Goal: Task Accomplishment & Management: Manage account settings

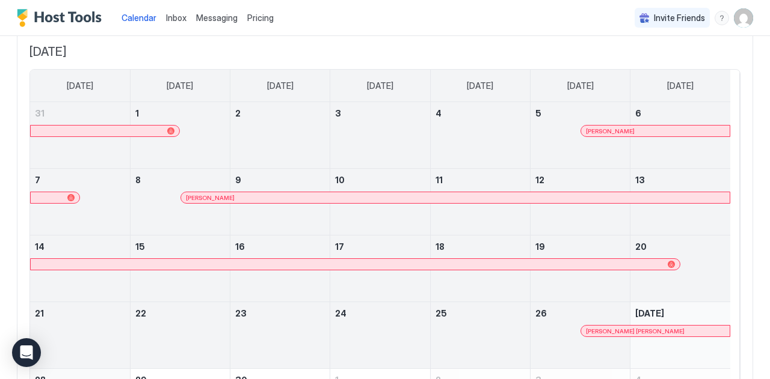
scroll to position [182, 0]
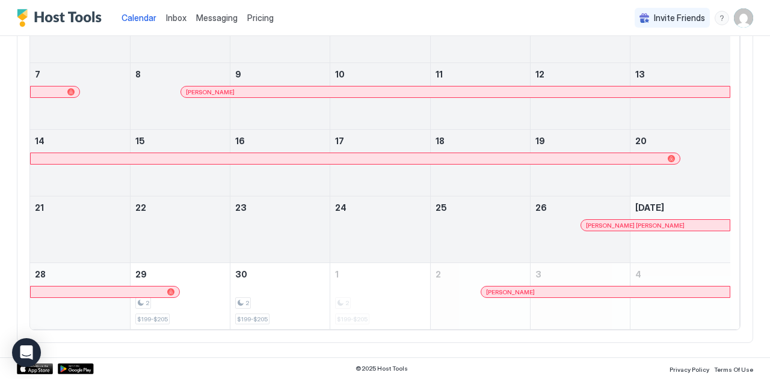
click at [176, 14] on span "Inbox" at bounding box center [176, 18] width 20 height 10
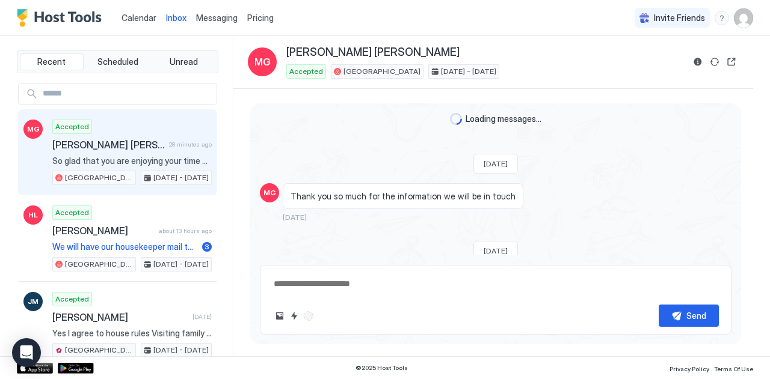
scroll to position [2577, 0]
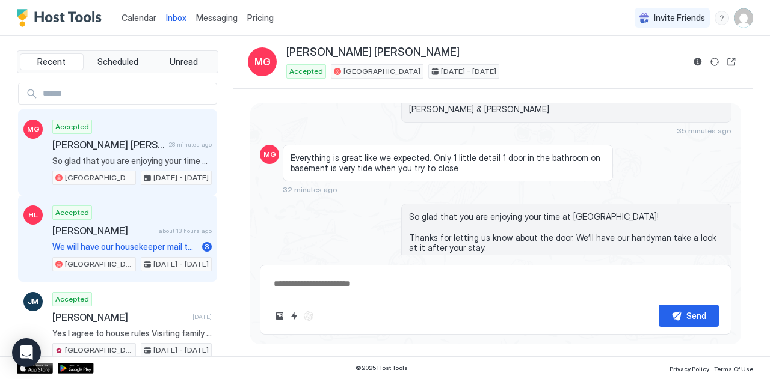
click at [151, 227] on div "[PERSON_NAME] about 13 hours ago" at bounding box center [131, 231] width 159 height 12
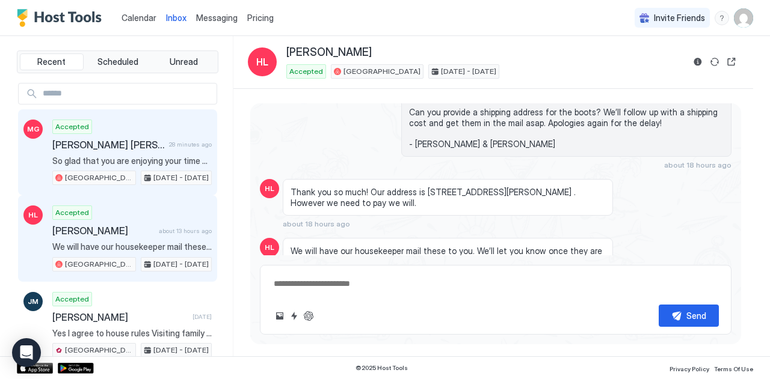
click at [156, 150] on span "[PERSON_NAME] [PERSON_NAME]" at bounding box center [108, 145] width 112 height 12
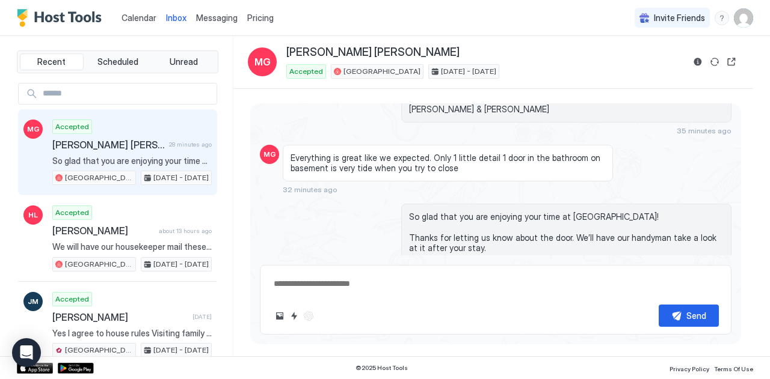
click at [646, 284] on div "Scheduled Messages" at bounding box center [677, 290] width 82 height 13
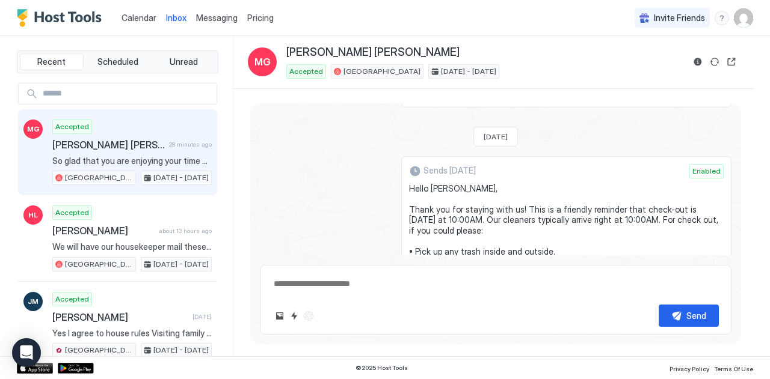
scroll to position [4347, 0]
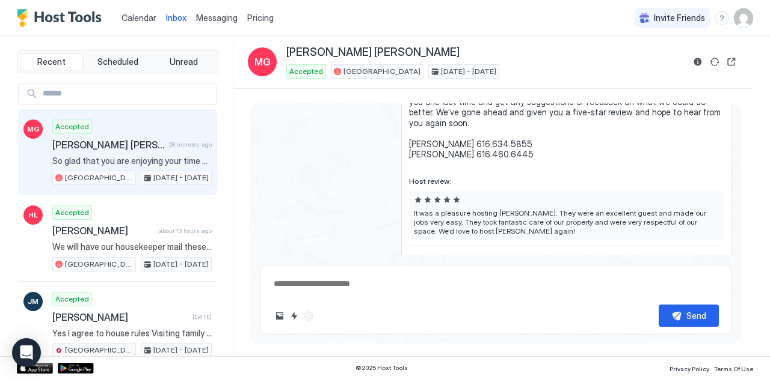
drag, startPoint x: 553, startPoint y: 190, endPoint x: 578, endPoint y: 320, distance: 132.2
click at [578, 320] on div "Loading messages... [DATE] MG Thank you so much for the information we will be …" at bounding box center [495, 219] width 491 height 232
click at [401, 189] on div "Sends [DATE] Enabled Hi [PERSON_NAME], Thank you again so much for choosing to …" at bounding box center [566, 156] width 330 height 257
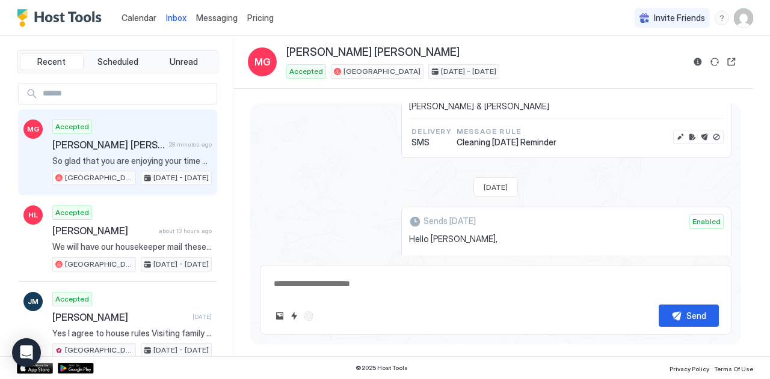
scroll to position [3820, 0]
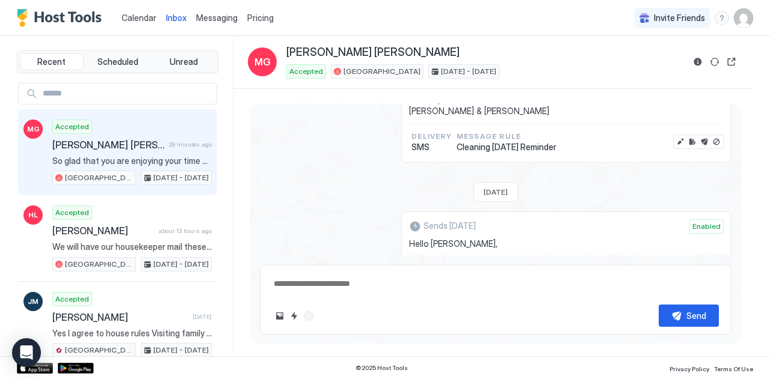
click at [133, 13] on span "Calendar" at bounding box center [138, 18] width 35 height 10
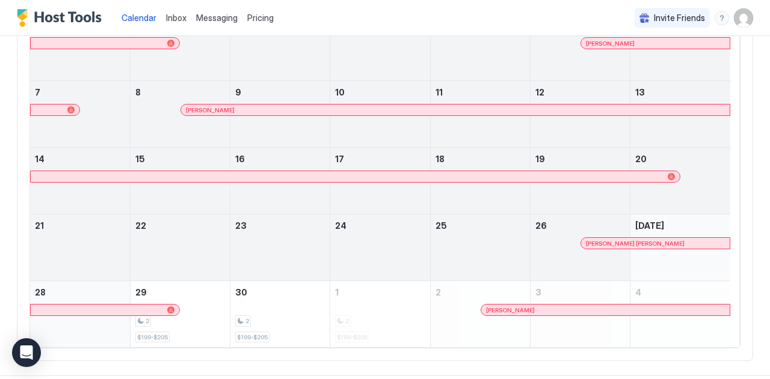
scroll to position [182, 0]
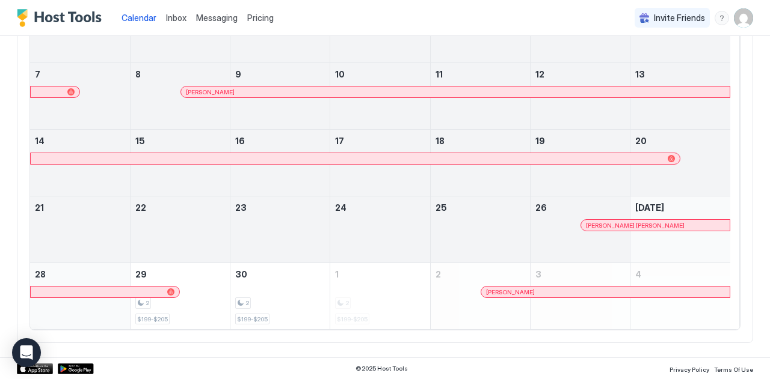
click at [549, 292] on div at bounding box center [550, 292] width 10 height 10
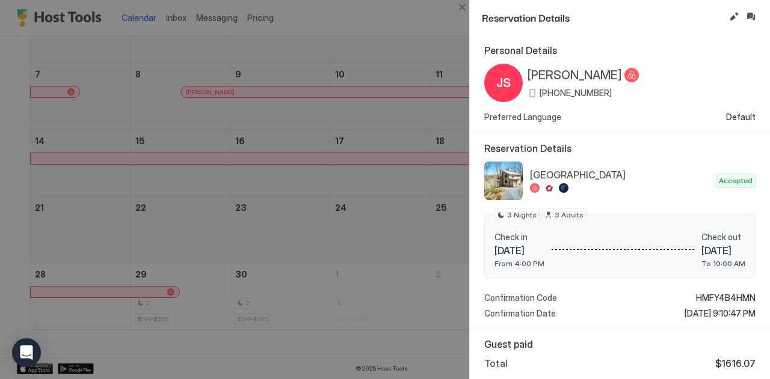
click at [386, 28] on div at bounding box center [385, 189] width 770 height 379
click at [466, 8] on button "Close" at bounding box center [462, 7] width 14 height 14
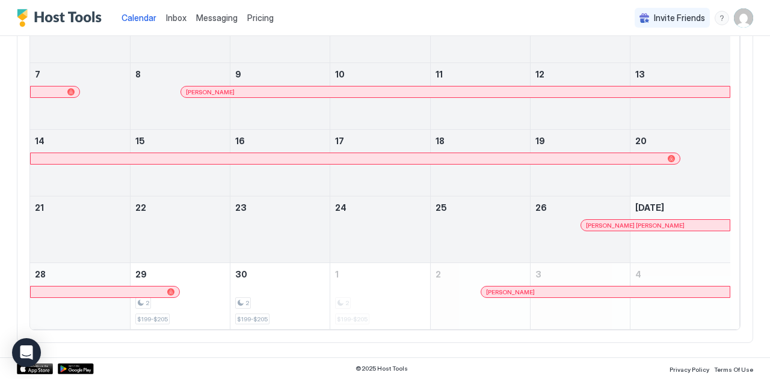
click at [172, 18] on span "Inbox" at bounding box center [176, 18] width 20 height 10
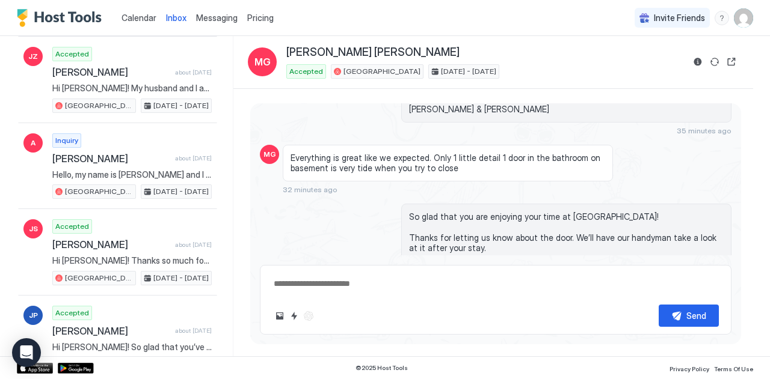
scroll to position [851, 0]
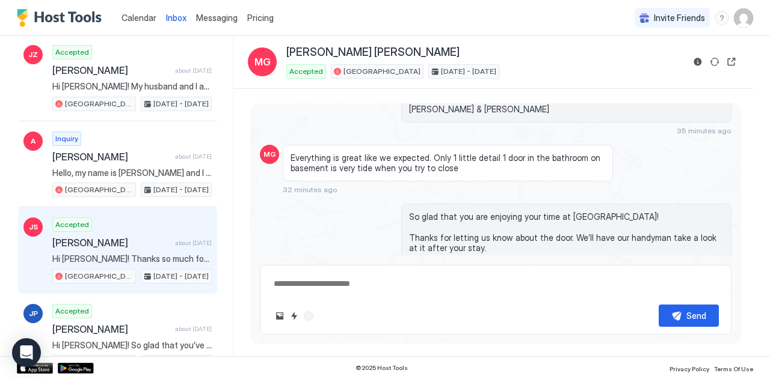
click at [135, 239] on span "[PERSON_NAME]" at bounding box center [111, 243] width 118 height 12
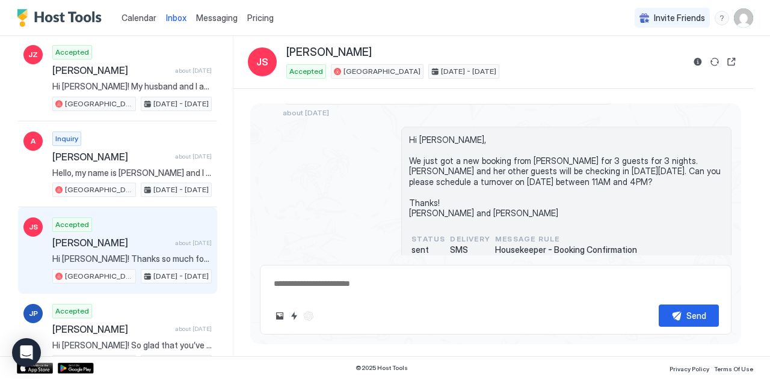
type textarea "*"
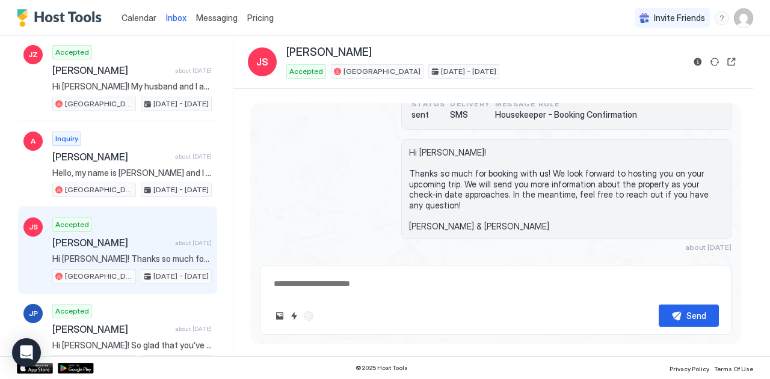
scroll to position [219, 0]
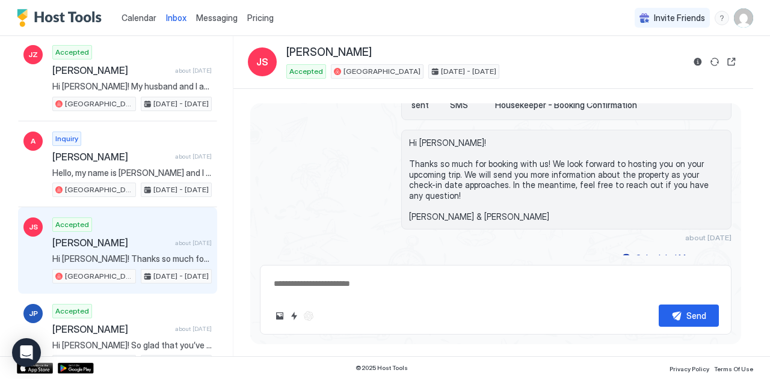
click at [136, 20] on span "Calendar" at bounding box center [138, 18] width 35 height 10
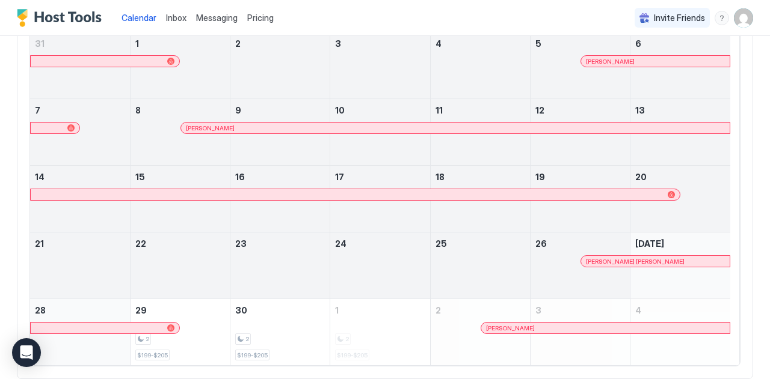
scroll to position [147, 0]
click at [210, 21] on span "Messaging" at bounding box center [216, 18] width 41 height 10
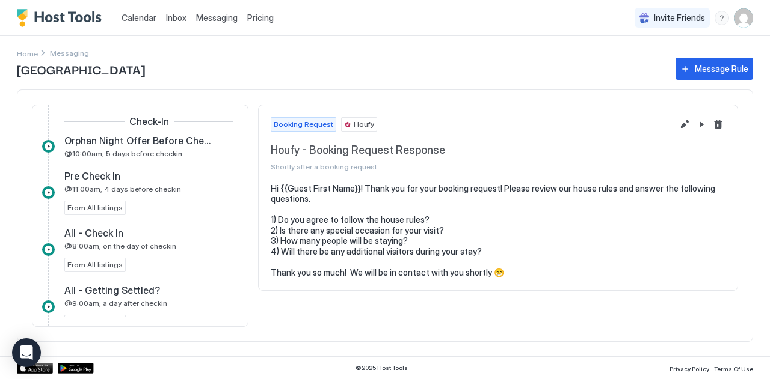
scroll to position [171, 0]
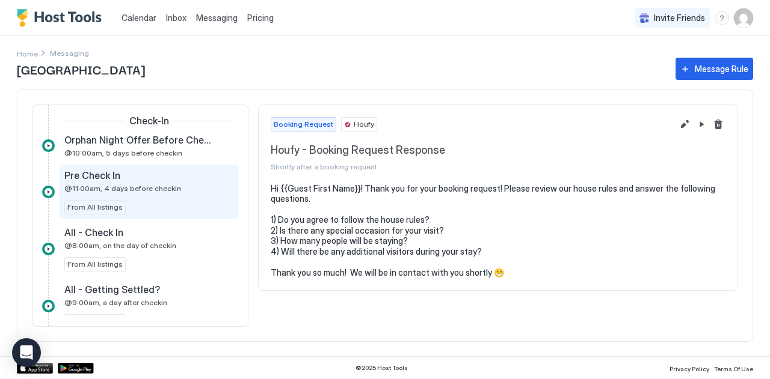
click at [153, 194] on div "Pre Check In @11:00am, 4 days before checkin From All listings" at bounding box center [148, 192] width 169 height 45
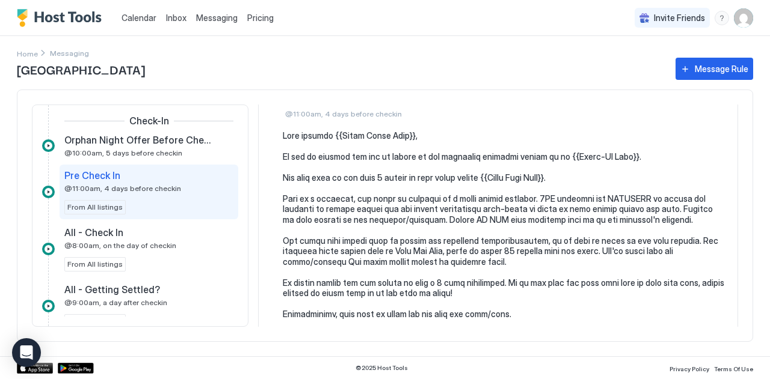
scroll to position [54, 0]
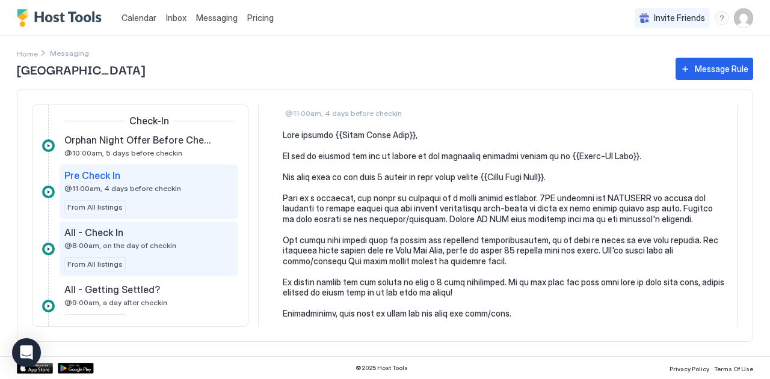
click at [154, 244] on span "@8:00am, on the day of checkin" at bounding box center [120, 245] width 112 height 9
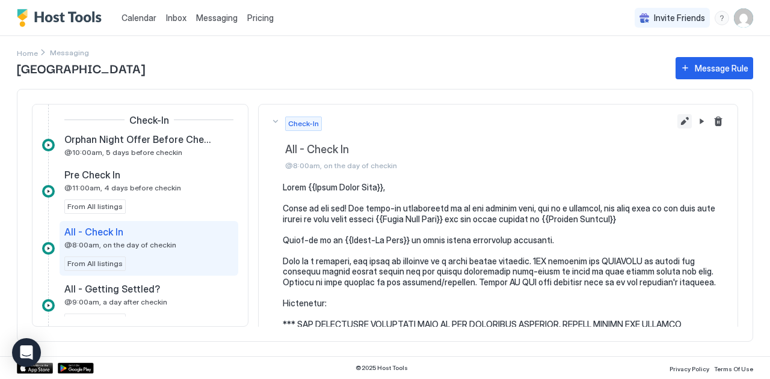
click at [677, 123] on button "Edit message rule" at bounding box center [684, 121] width 14 height 14
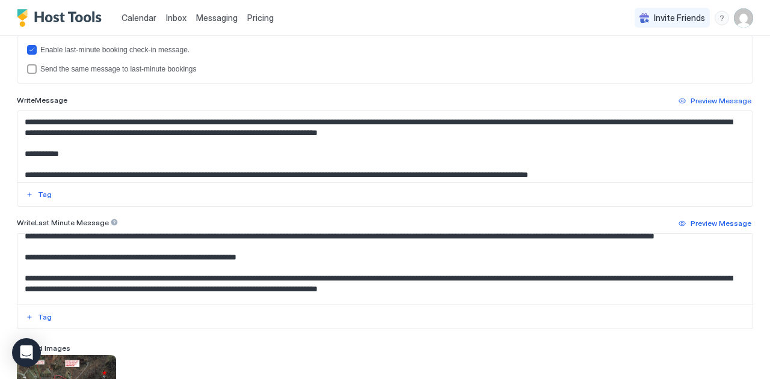
scroll to position [63, 0]
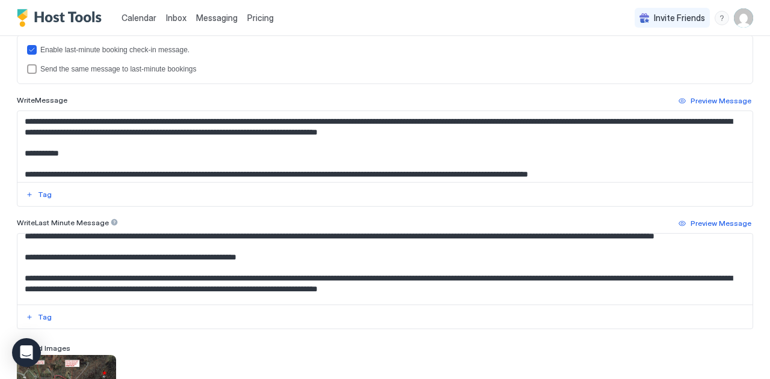
click at [275, 135] on textarea "Input Field" at bounding box center [380, 146] width 726 height 71
click at [285, 154] on textarea "Input Field" at bounding box center [380, 146] width 726 height 71
drag, startPoint x: 277, startPoint y: 133, endPoint x: 434, endPoint y: 129, distance: 157.6
click at [434, 129] on textarea "Input Field" at bounding box center [380, 146] width 726 height 71
type textarea "**********"
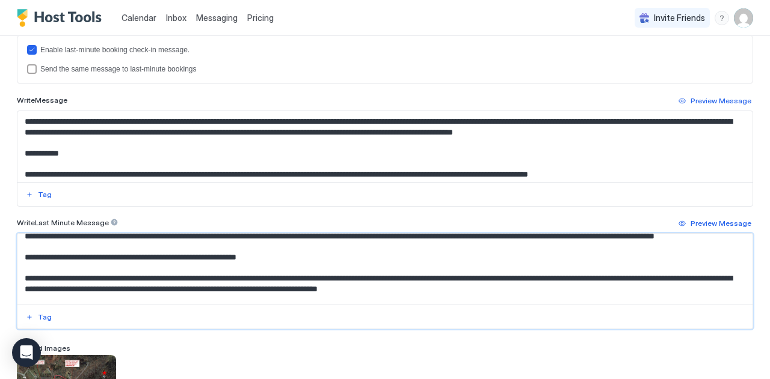
click at [400, 295] on textarea "Input Field" at bounding box center [380, 269] width 726 height 71
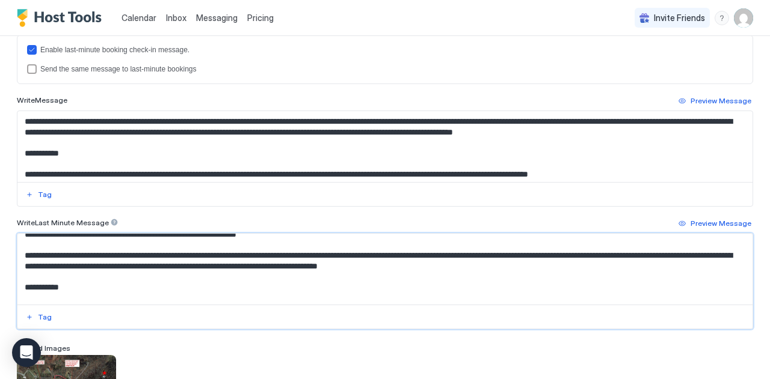
scroll to position [52, 0]
click at [274, 269] on textarea "Input Field" at bounding box center [380, 269] width 726 height 71
paste textarea "**********"
click at [364, 266] on textarea "Input Field" at bounding box center [380, 269] width 726 height 71
click at [433, 269] on textarea "Input Field" at bounding box center [380, 269] width 726 height 71
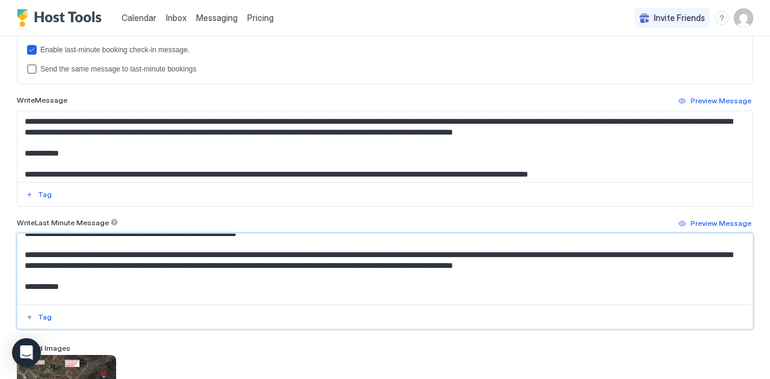
click at [400, 262] on textarea "Input Field" at bounding box center [380, 269] width 726 height 71
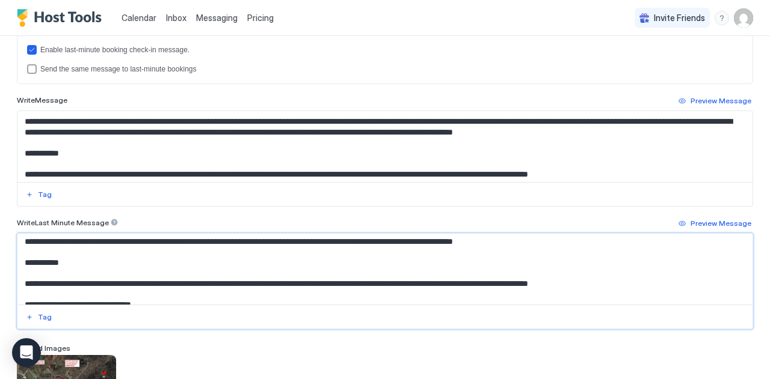
scroll to position [74, 0]
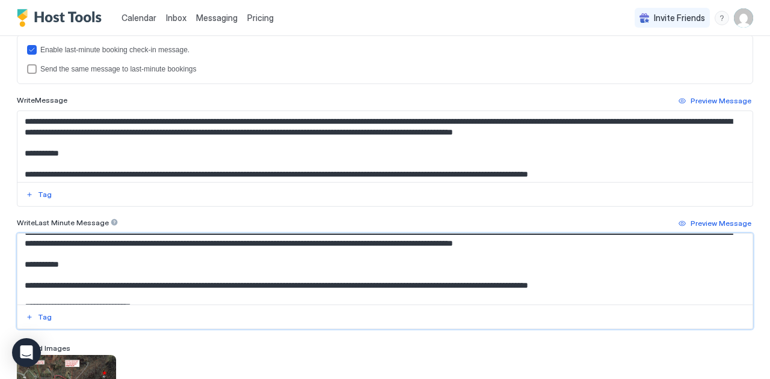
click at [253, 264] on textarea "Input Field" at bounding box center [380, 269] width 726 height 71
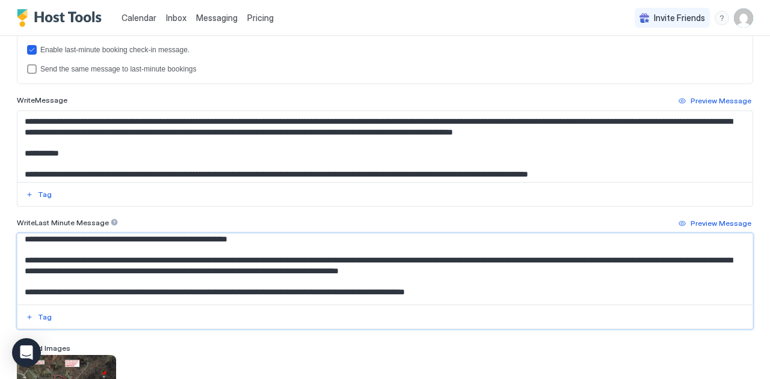
scroll to position [487, 0]
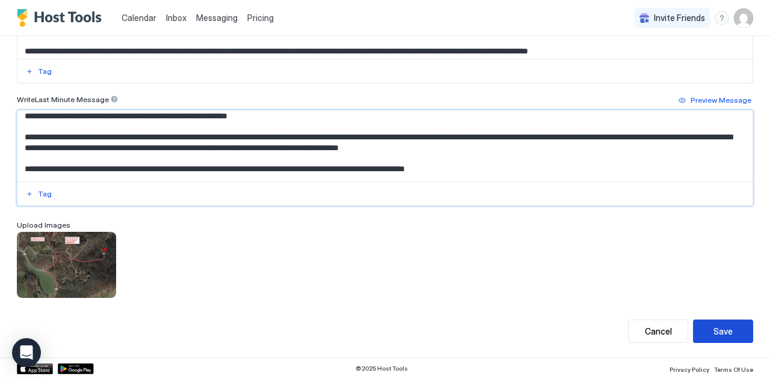
type textarea "**********"
click at [703, 333] on button "Save" at bounding box center [723, 331] width 60 height 23
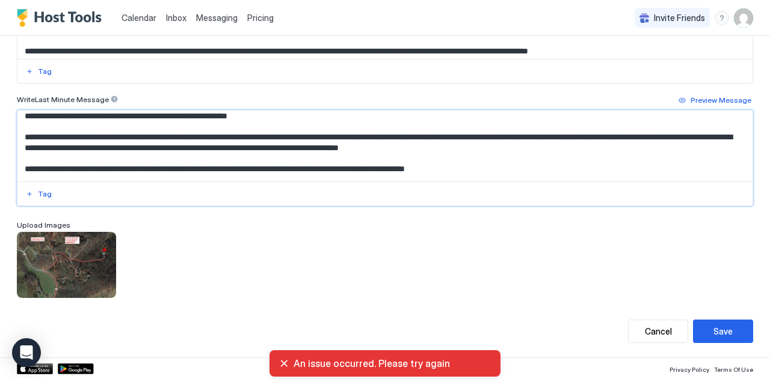
click at [328, 148] on textarea "Input Field" at bounding box center [380, 146] width 726 height 71
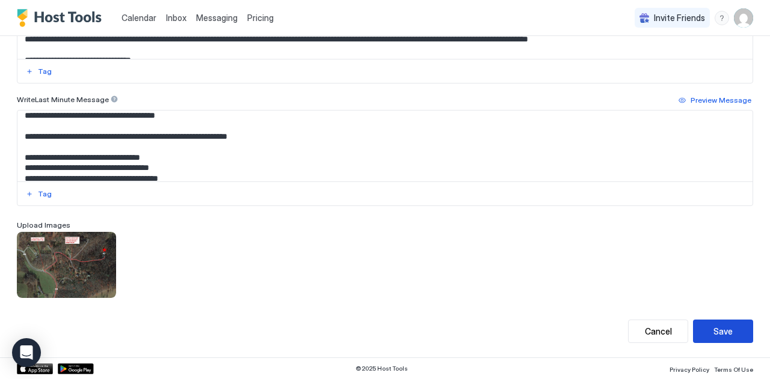
click at [713, 334] on div "Save" at bounding box center [722, 331] width 19 height 13
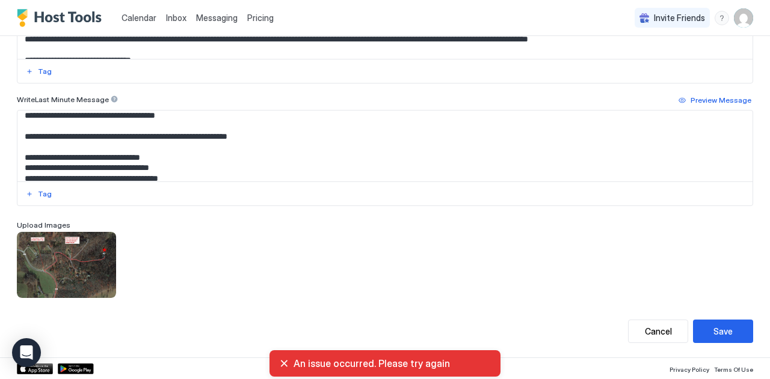
click at [277, 368] on div "An issue occurred. Please try again" at bounding box center [384, 364] width 231 height 26
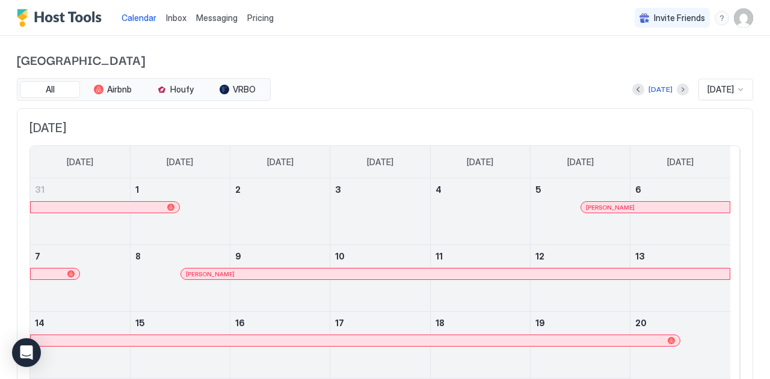
click at [206, 17] on span "Messaging" at bounding box center [216, 18] width 41 height 10
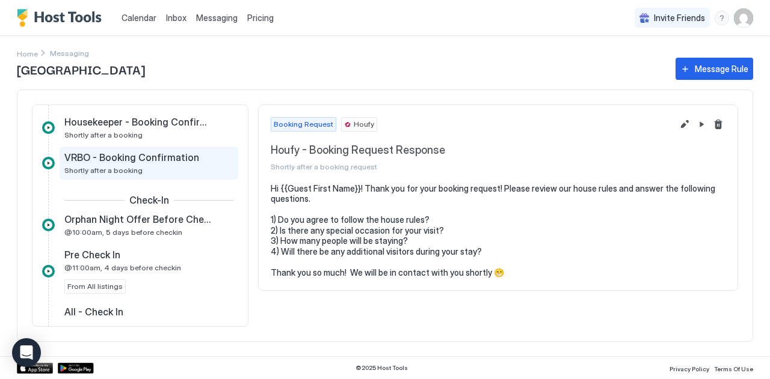
scroll to position [125, 0]
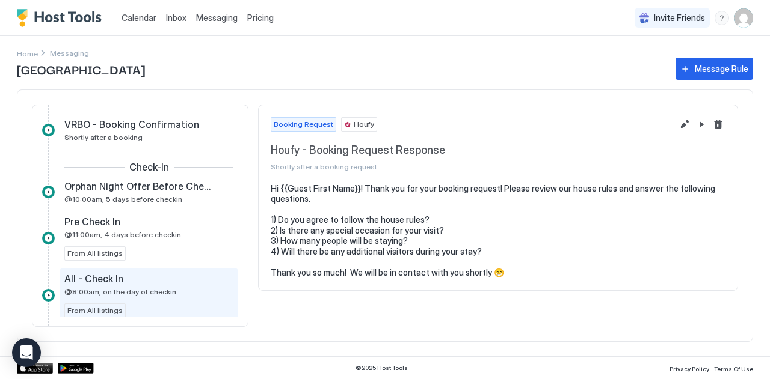
click at [144, 280] on div "All - Check In" at bounding box center [140, 279] width 152 height 12
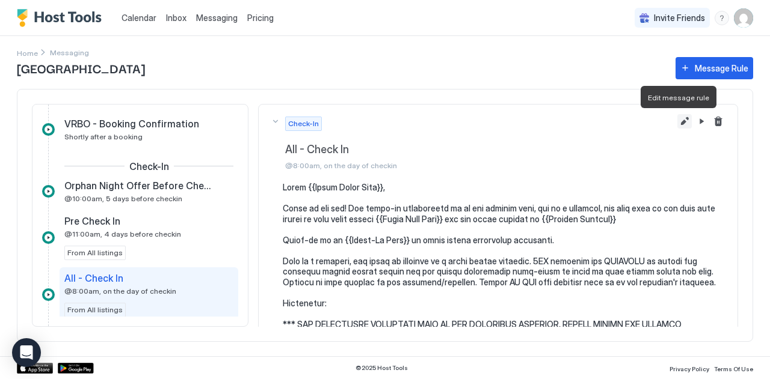
click at [677, 123] on button "Edit message rule" at bounding box center [684, 121] width 14 height 14
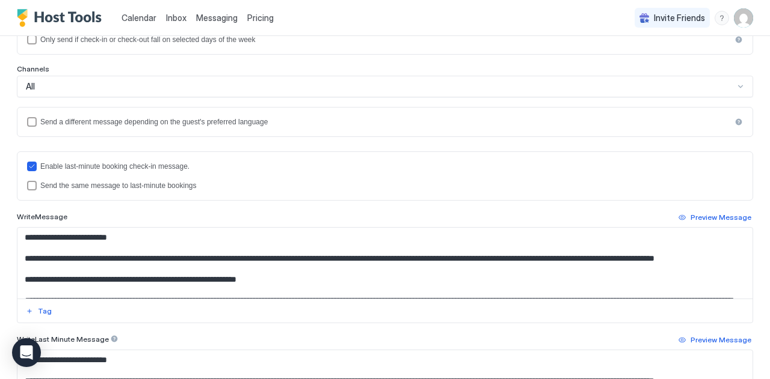
scroll to position [56, 0]
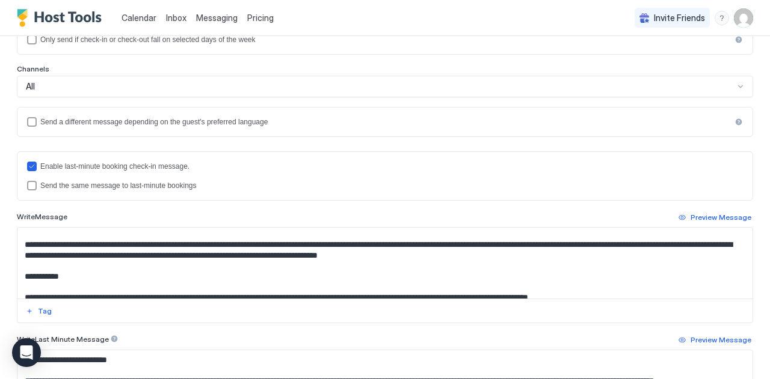
click at [272, 259] on textarea "Input Field" at bounding box center [380, 263] width 726 height 71
drag, startPoint x: 278, startPoint y: 256, endPoint x: 393, endPoint y: 257, distance: 115.5
click at [393, 257] on textarea "Input Field" at bounding box center [380, 263] width 726 height 71
click at [429, 273] on textarea "Input Field" at bounding box center [380, 263] width 726 height 71
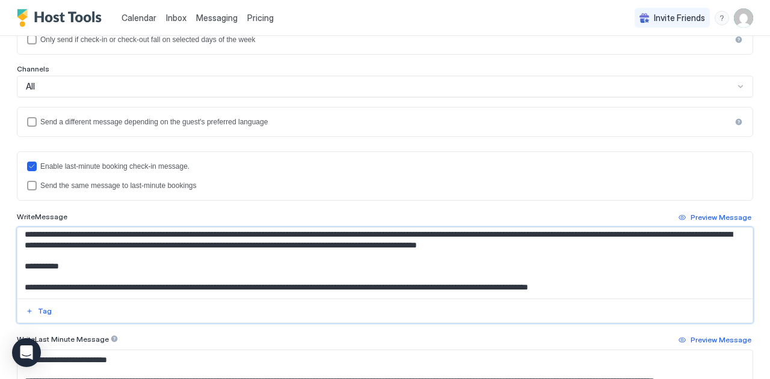
click at [351, 246] on textarea "Input Field" at bounding box center [380, 263] width 726 height 71
drag, startPoint x: 413, startPoint y: 248, endPoint x: 277, endPoint y: 245, distance: 135.3
click at [277, 245] on textarea "Input Field" at bounding box center [380, 263] width 726 height 71
click at [398, 258] on textarea "Input Field" at bounding box center [380, 263] width 726 height 71
click at [404, 245] on textarea "Input Field" at bounding box center [380, 263] width 726 height 71
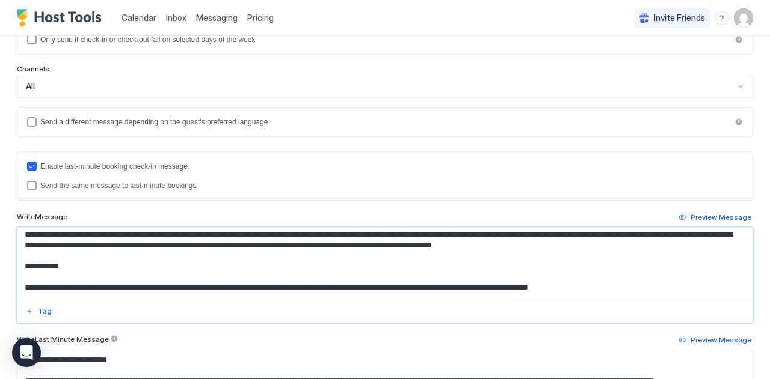
click at [404, 245] on textarea "Input Field" at bounding box center [380, 263] width 726 height 71
click at [414, 247] on textarea "Input Field" at bounding box center [380, 263] width 726 height 71
drag, startPoint x: 473, startPoint y: 248, endPoint x: 277, endPoint y: 251, distance: 196.1
click at [277, 251] on textarea "Input Field" at bounding box center [380, 263] width 726 height 71
click at [283, 245] on textarea "Input Field" at bounding box center [380, 263] width 726 height 71
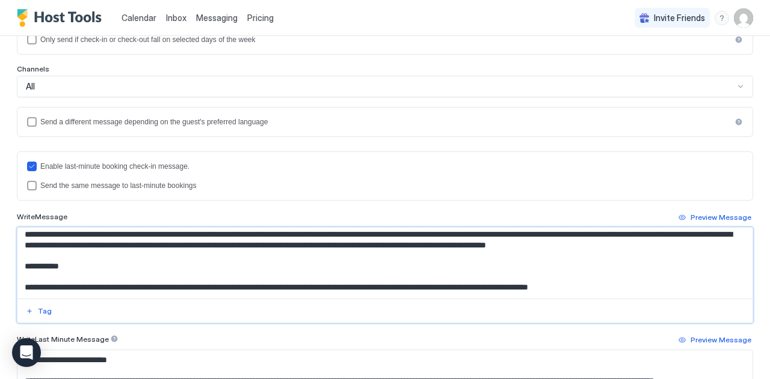
scroll to position [51, 0]
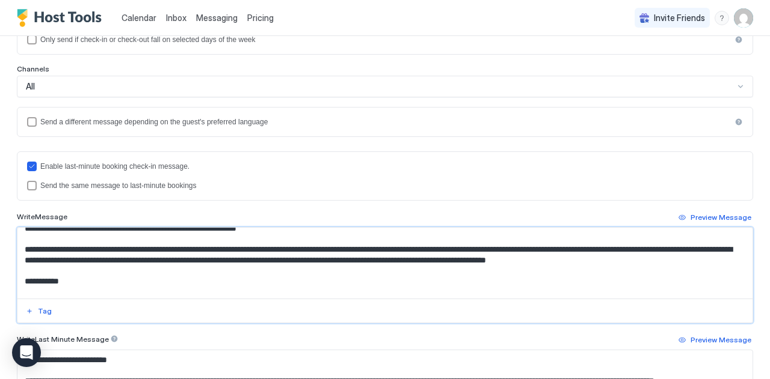
drag, startPoint x: 278, startPoint y: 245, endPoint x: 473, endPoint y: 262, distance: 195.6
click at [473, 262] on textarea "Input Field" at bounding box center [380, 263] width 726 height 71
click at [446, 267] on textarea "Input Field" at bounding box center [380, 263] width 726 height 71
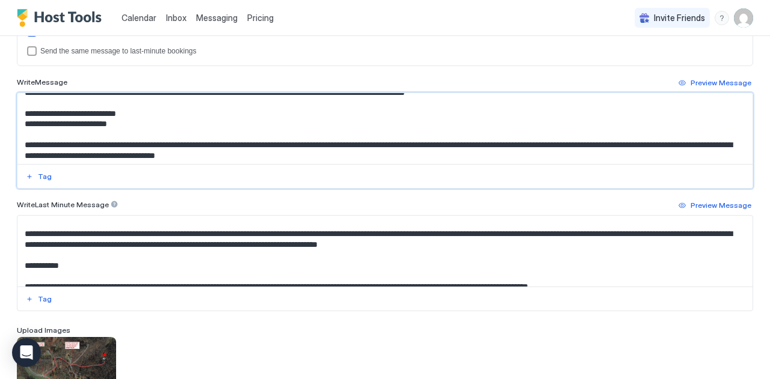
scroll to position [62, 0]
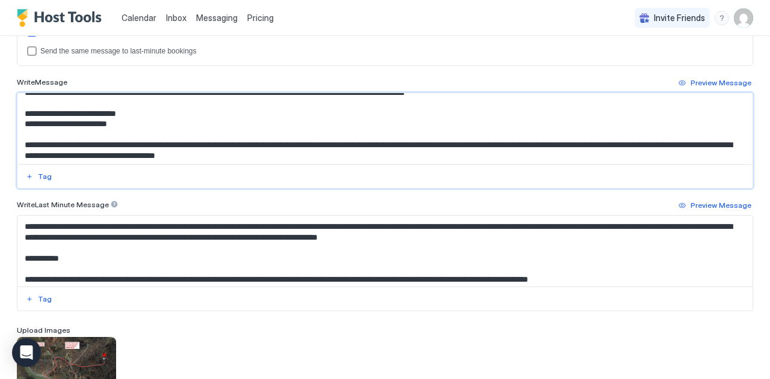
type textarea "**********"
click at [274, 239] on textarea "Input Field" at bounding box center [380, 251] width 726 height 71
paste textarea "**********"
click at [459, 248] on textarea "Input Field" at bounding box center [380, 251] width 726 height 71
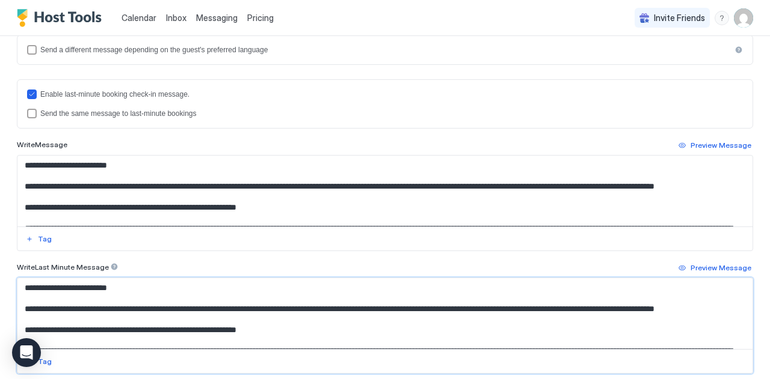
scroll to position [487, 0]
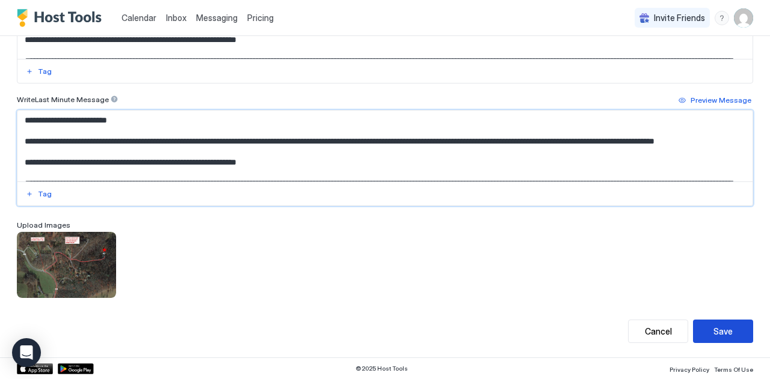
type textarea "**********"
click at [720, 342] on button "Save" at bounding box center [723, 331] width 60 height 23
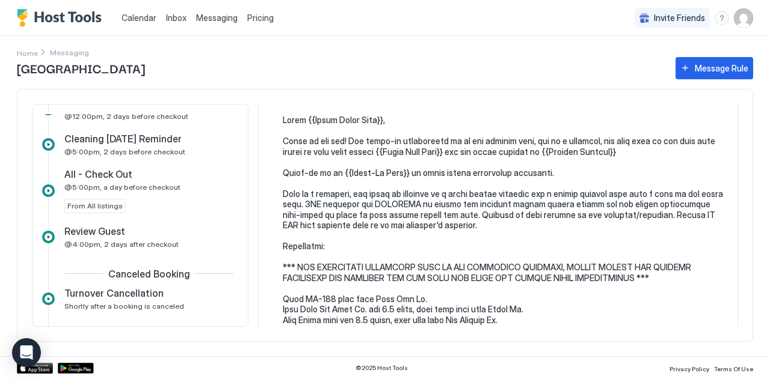
scroll to position [453, 0]
